Goal: Information Seeking & Learning: Learn about a topic

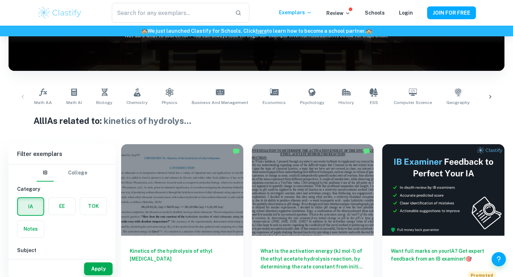
scroll to position [106, 0]
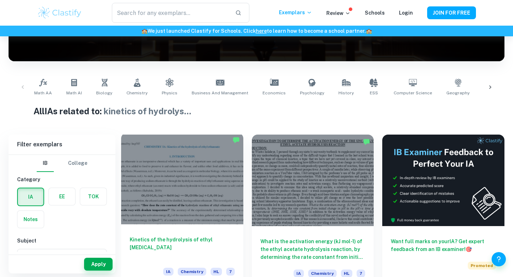
click at [180, 235] on div "Kinetics of the hydrolysis of ethyl [MEDICAL_DATA] IA Chemistry HL 7" at bounding box center [182, 257] width 122 height 64
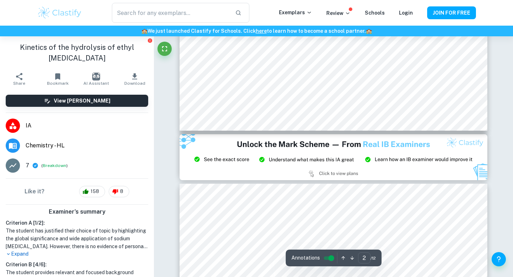
scroll to position [838, 0]
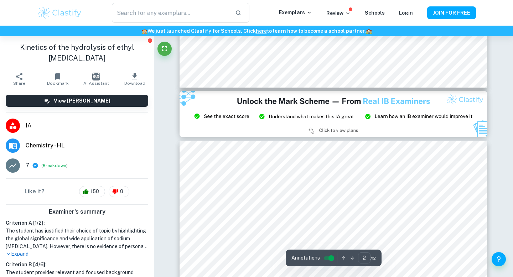
type input "3"
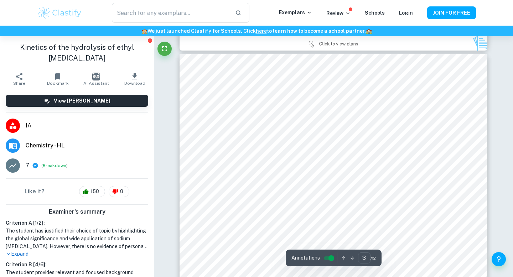
scroll to position [968, 0]
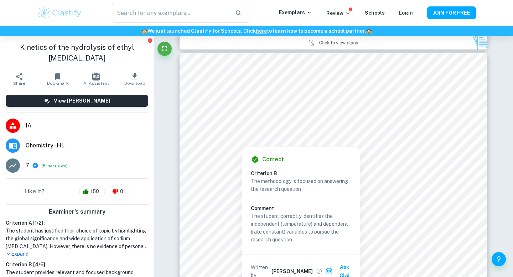
click at [416, 108] on div at bounding box center [333, 105] width 271 height 13
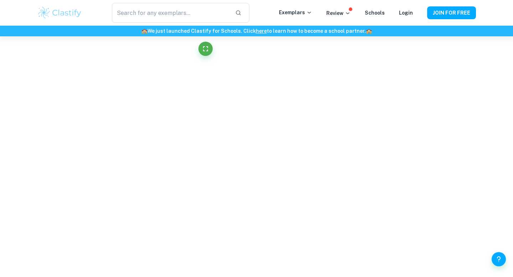
scroll to position [512, 0]
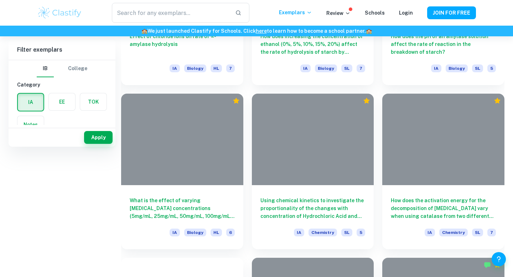
scroll to position [70, 0]
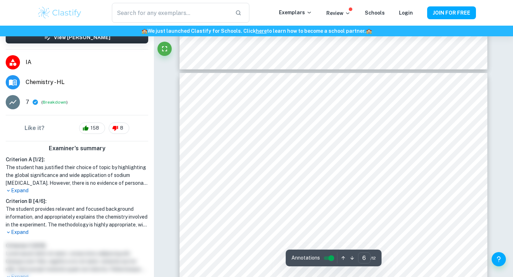
scroll to position [2264, 0]
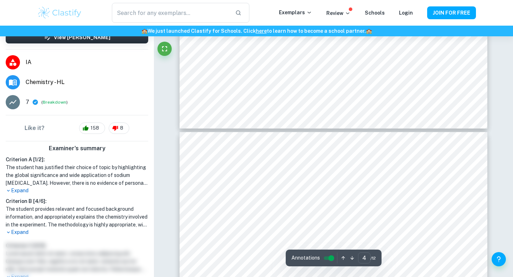
type input "5"
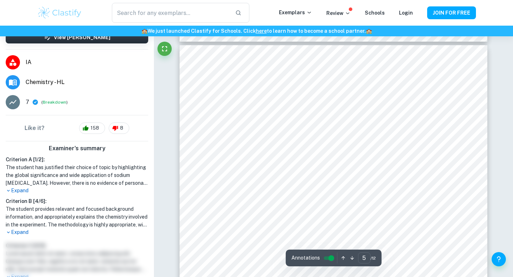
scroll to position [1855, 0]
